Goal: Find specific page/section: Find specific page/section

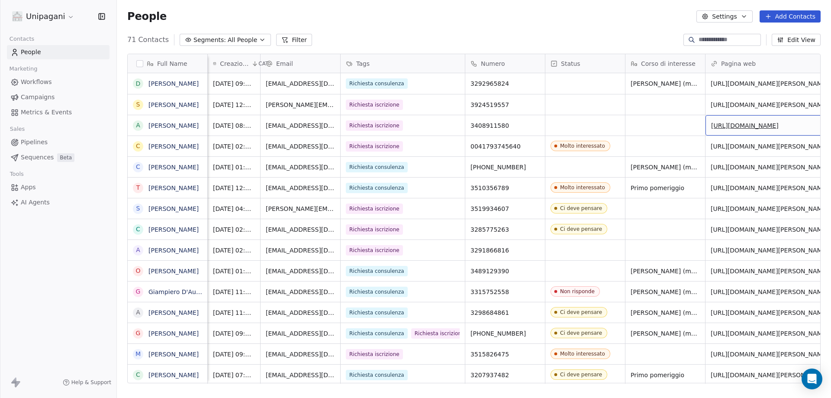
scroll to position [0, 49]
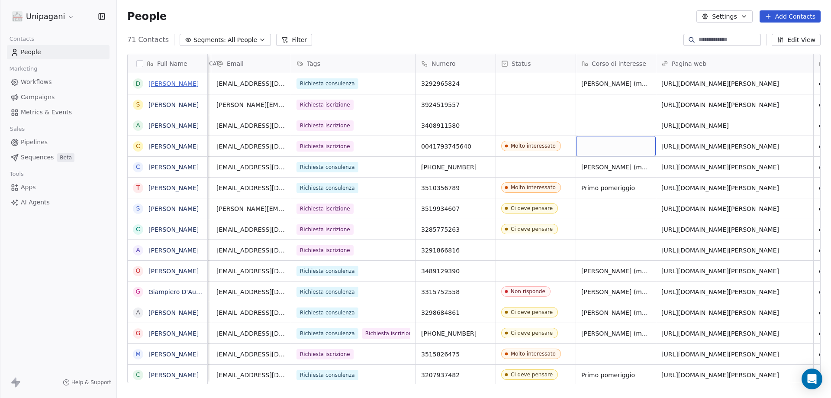
click at [172, 85] on link "[PERSON_NAME]" at bounding box center [173, 83] width 50 height 7
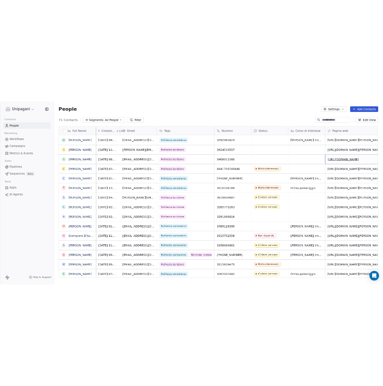
scroll to position [0, 49]
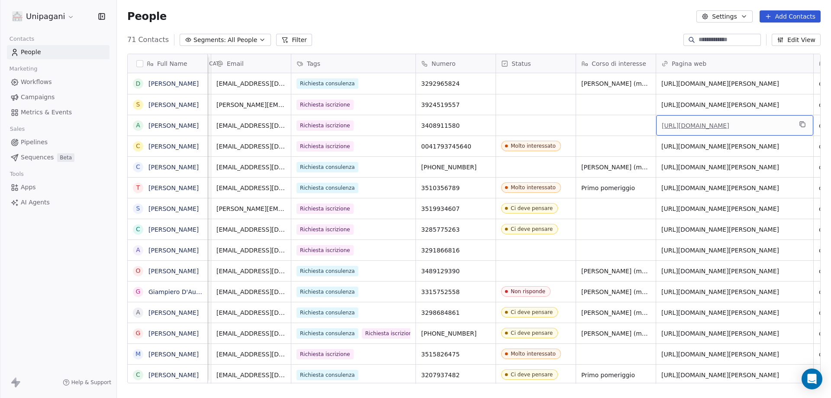
click at [729, 129] on link "[URL][DOMAIN_NAME]" at bounding box center [696, 125] width 68 height 7
drag, startPoint x: 254, startPoint y: 66, endPoint x: 393, endPoint y: 80, distance: 140.5
click at [254, 66] on div "Email" at bounding box center [250, 63] width 68 height 9
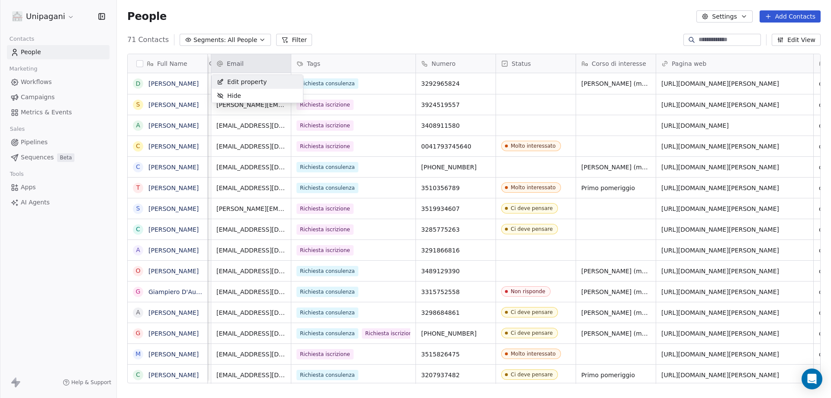
click at [732, 83] on html "Unipagani Contacts People Marketing Workflows Campaigns Metrics & Events Sales …" at bounding box center [415, 199] width 831 height 398
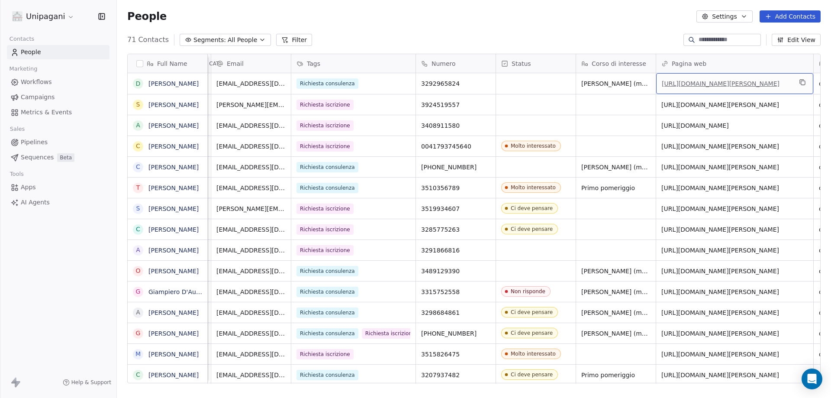
click at [710, 87] on link "[URL][DOMAIN_NAME][PERSON_NAME]" at bounding box center [721, 83] width 118 height 7
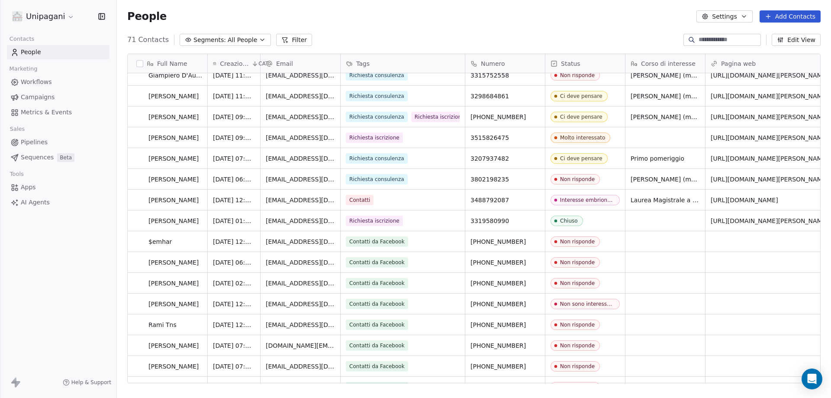
scroll to position [0, 0]
